Goal: Information Seeking & Learning: Learn about a topic

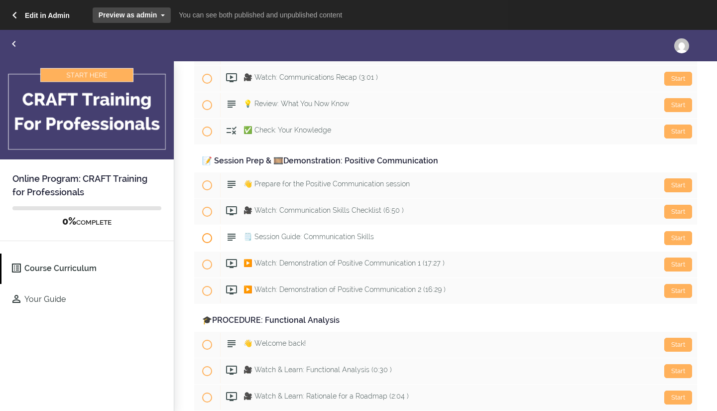
scroll to position [2429, 0]
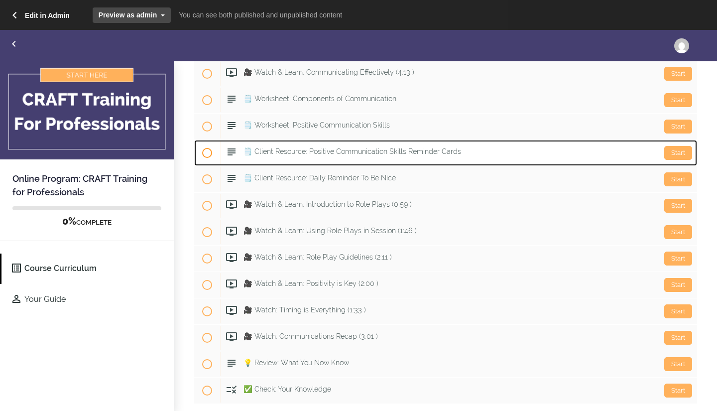
click at [339, 151] on span "🗒️ Client Resource: Positive Communication Skills Reminder Cards" at bounding box center [353, 151] width 218 height 8
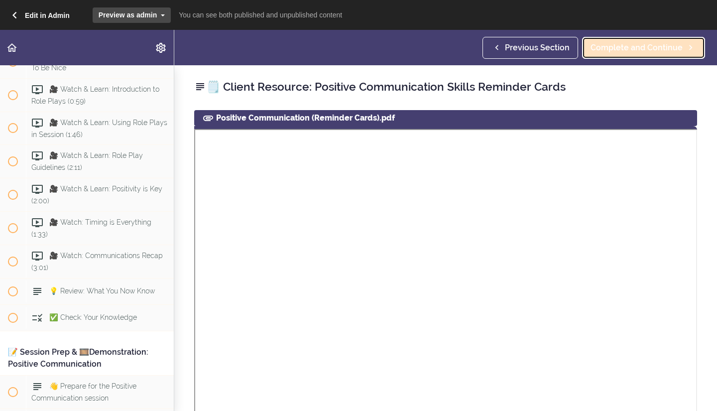
click at [640, 50] on span "Complete and Continue" at bounding box center [637, 48] width 92 height 12
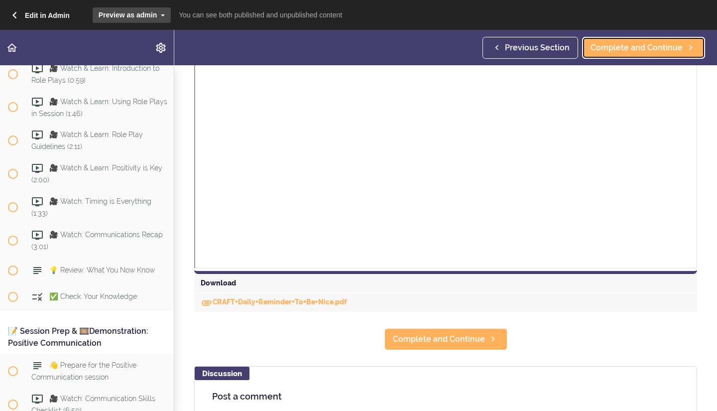
scroll to position [306, 0]
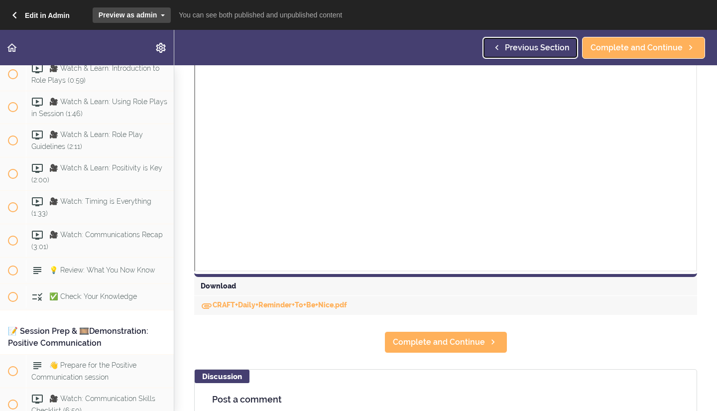
click at [523, 38] on link "Previous Section" at bounding box center [531, 48] width 96 height 22
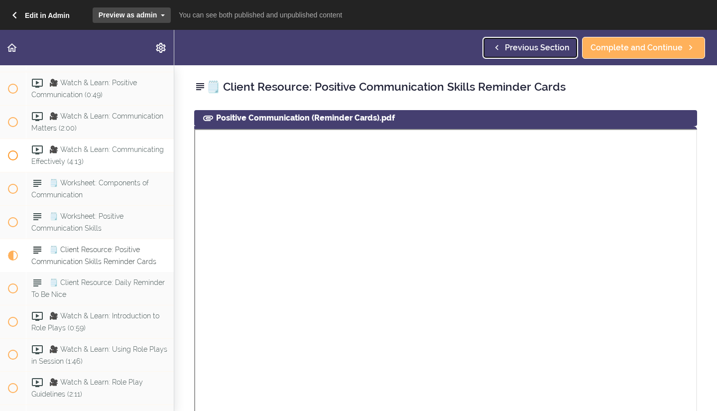
scroll to position [2771, 0]
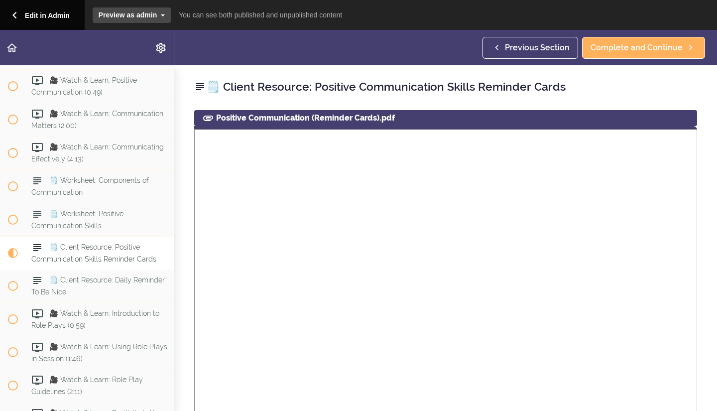
click at [35, 20] on link "Edit in Admin" at bounding box center [39, 15] width 92 height 30
